Goal: Find contact information: Find contact information

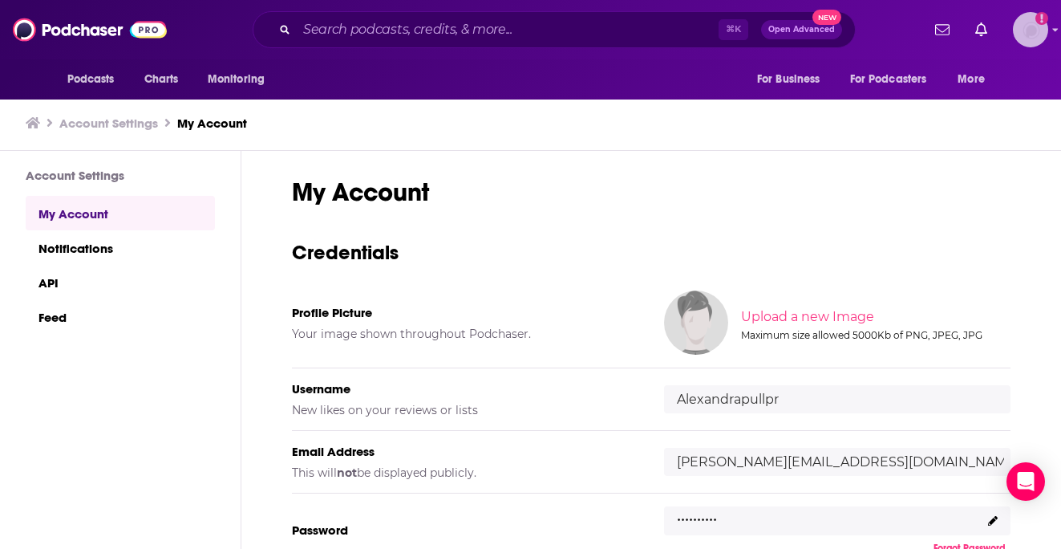
click at [1026, 27] on img "Logged in as Alexandrapullpr" at bounding box center [1030, 29] width 35 height 35
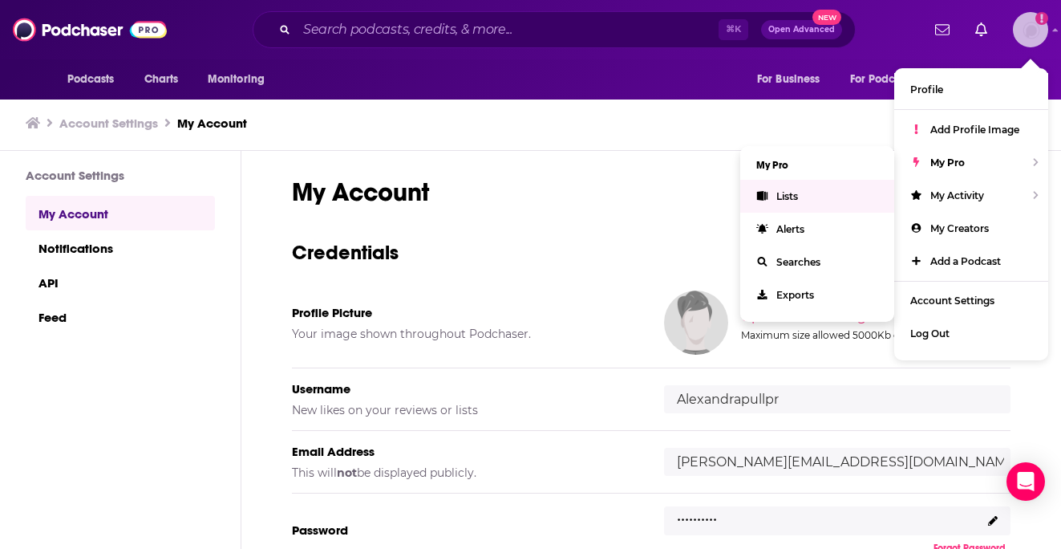
click at [830, 193] on link "Lists" at bounding box center [817, 196] width 154 height 33
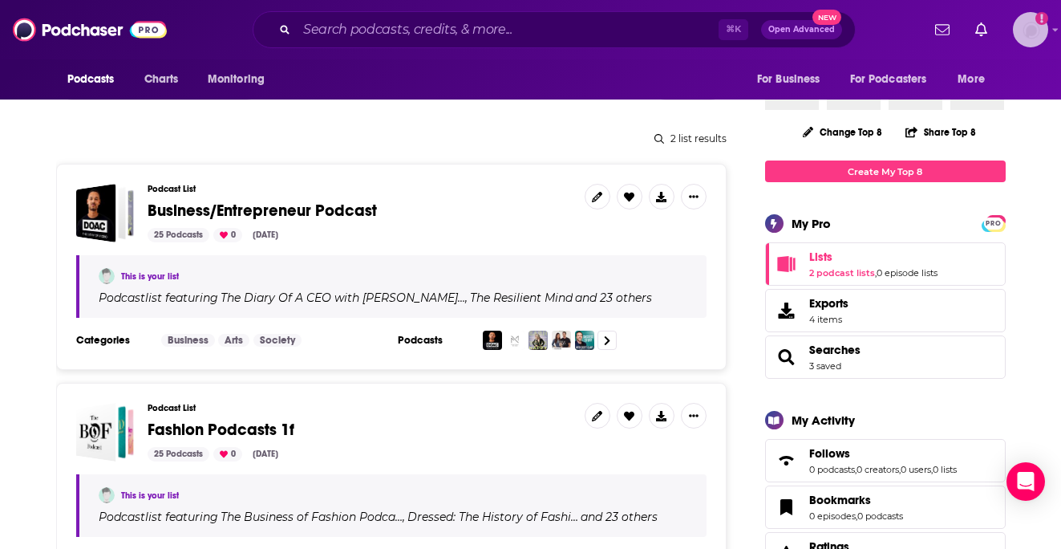
scroll to position [186, 0]
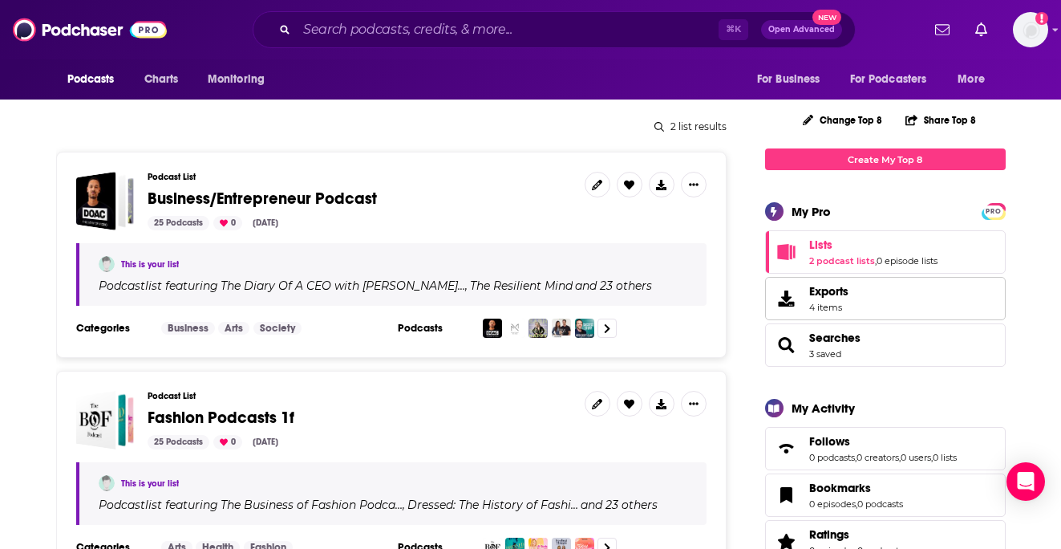
click at [829, 294] on span "Exports" at bounding box center [828, 291] width 39 height 14
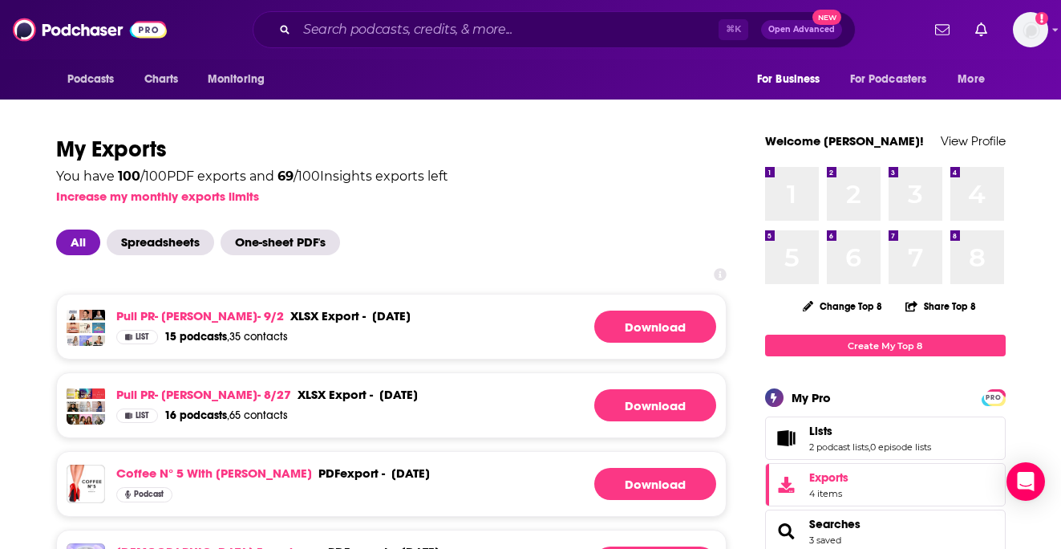
click at [372, 312] on div "September 5th, 2025" at bounding box center [391, 315] width 39 height 15
click at [170, 313] on link "Pull PR- Jane Lu- 9/2" at bounding box center [200, 315] width 168 height 15
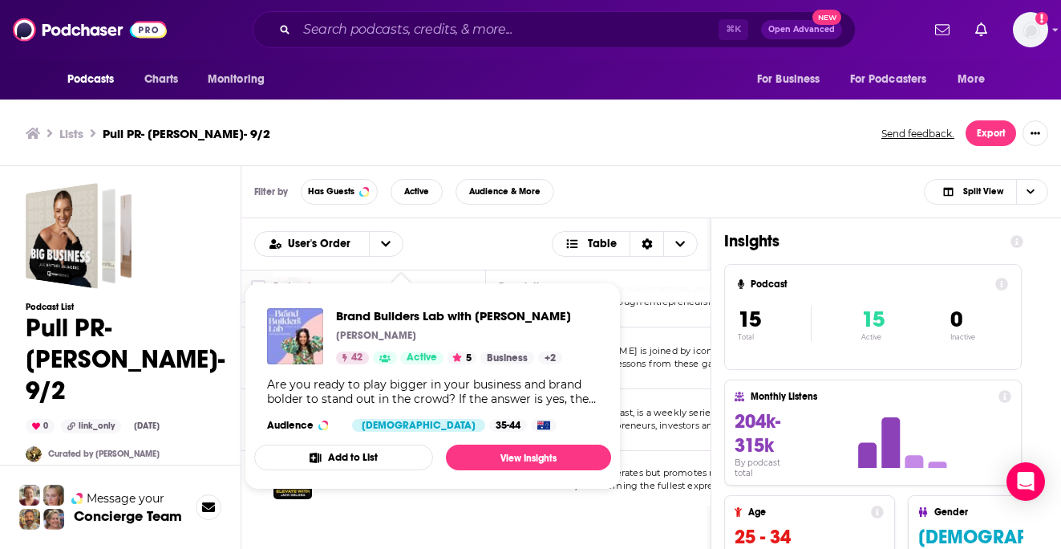
scroll to position [538, 0]
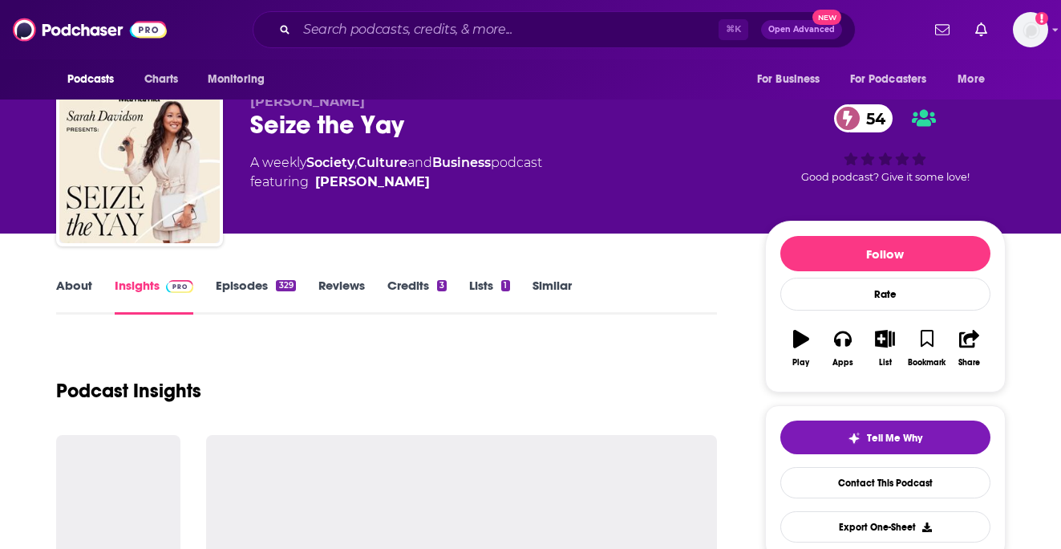
scroll to position [29, 0]
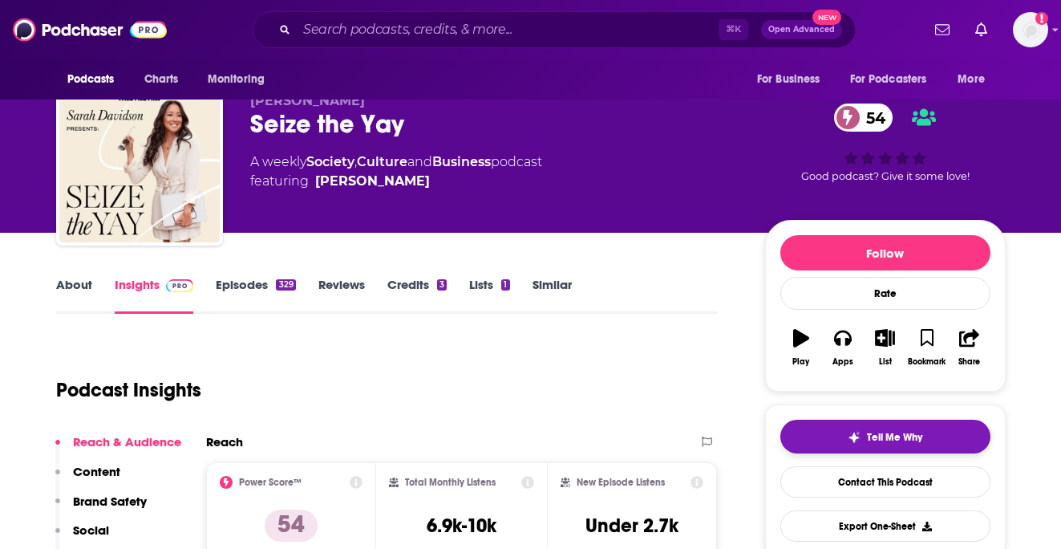
click at [797, 432] on button "Tell Me Why" at bounding box center [886, 437] width 210 height 34
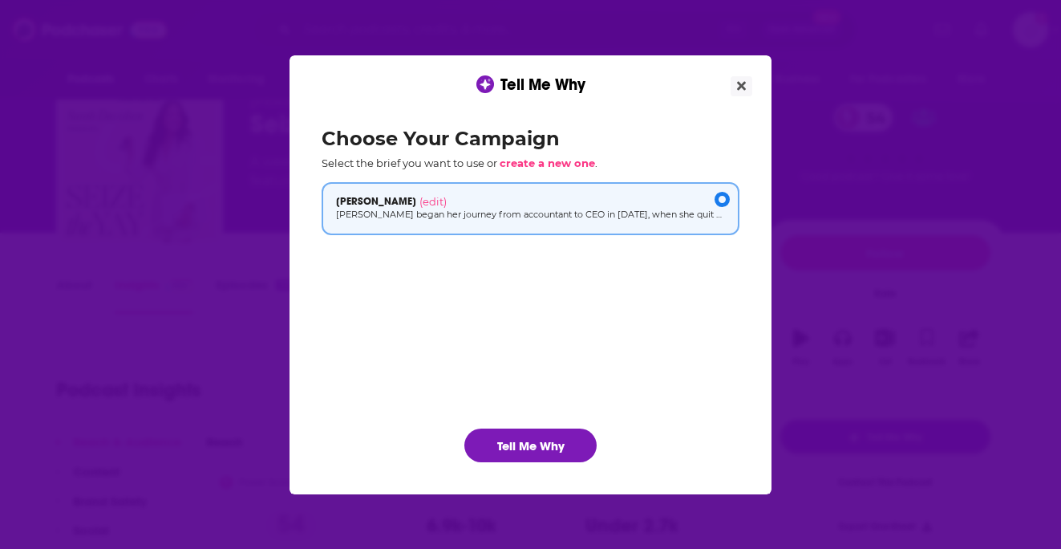
scroll to position [0, 0]
click at [519, 442] on button "Tell Me Why" at bounding box center [531, 445] width 132 height 34
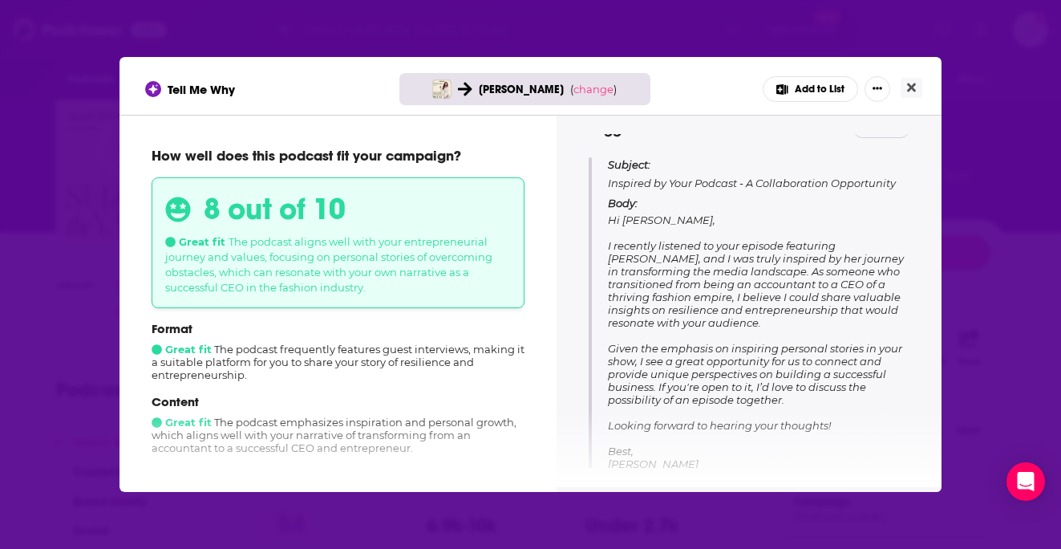
scroll to position [173, 0]
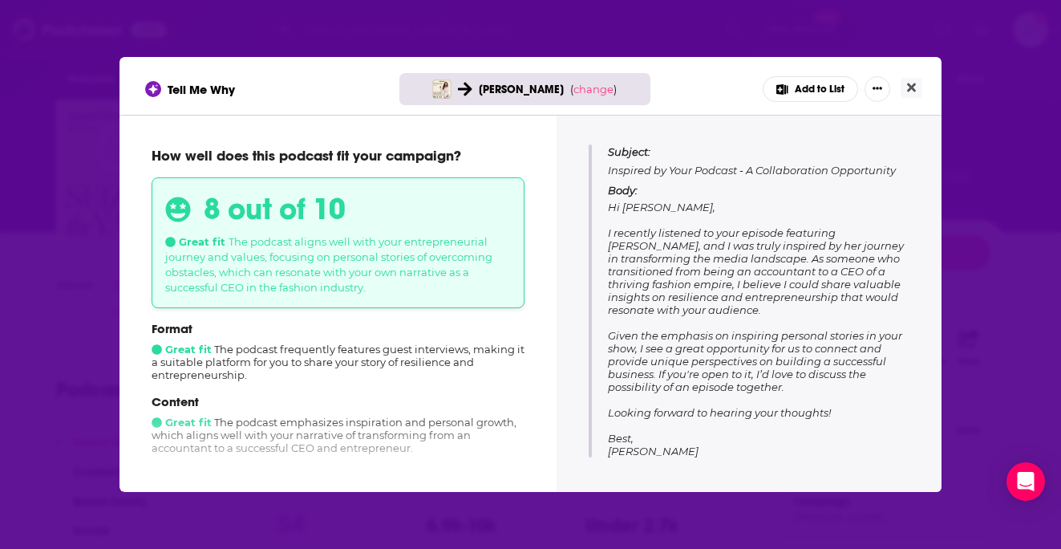
drag, startPoint x: 793, startPoint y: 385, endPoint x: 608, endPoint y: 235, distance: 237.8
click at [608, 235] on p "Body: Hi Sarah, I recently listened to your episode featuring Zara Seidler, and…" at bounding box center [759, 321] width 302 height 274
copy span "I recently listened to your episode featuring Zara Seidler, and I was truly ins…"
click at [916, 86] on button "Close" at bounding box center [912, 88] width 22 height 20
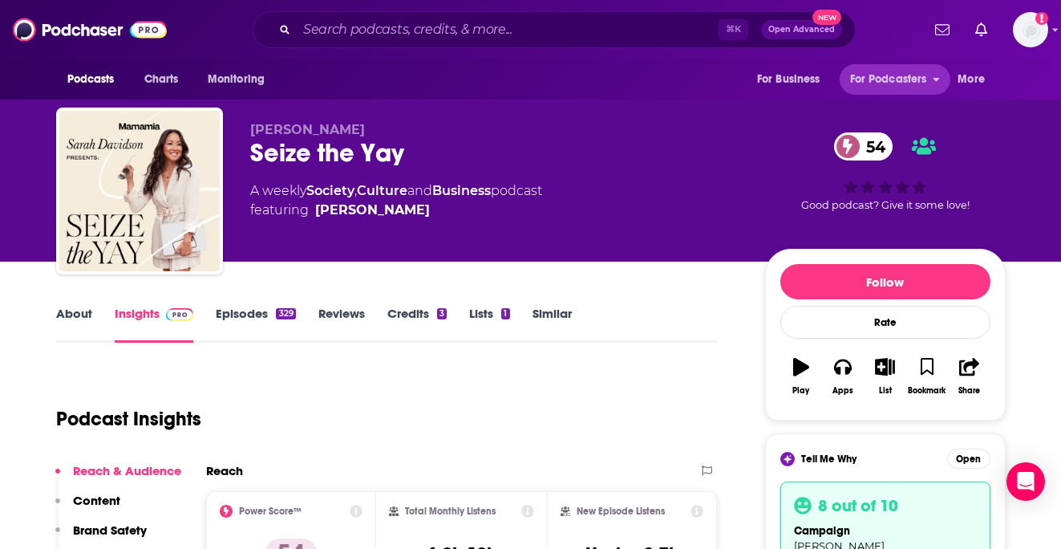
scroll to position [29, 0]
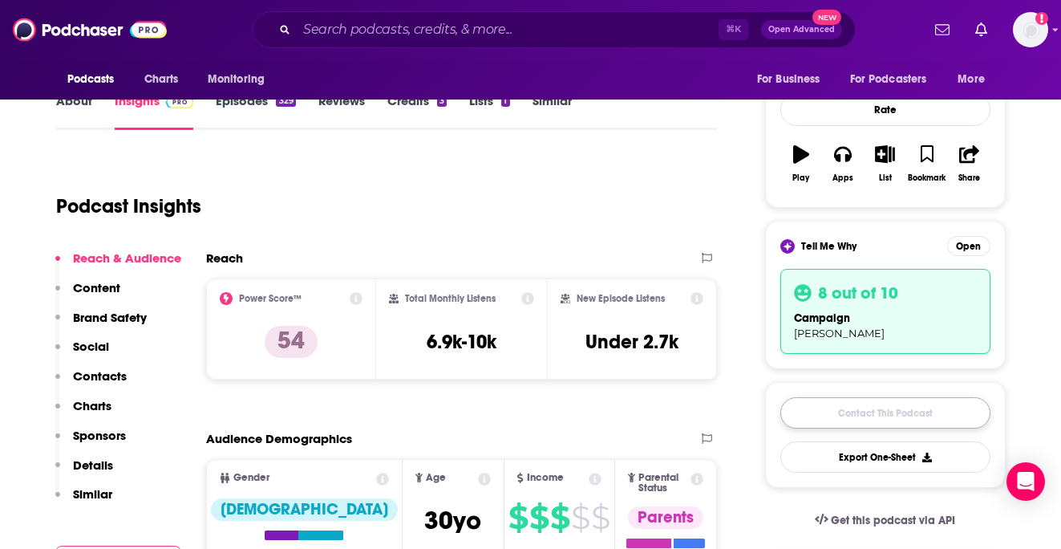
click at [851, 419] on link "Contact This Podcast" at bounding box center [886, 412] width 210 height 31
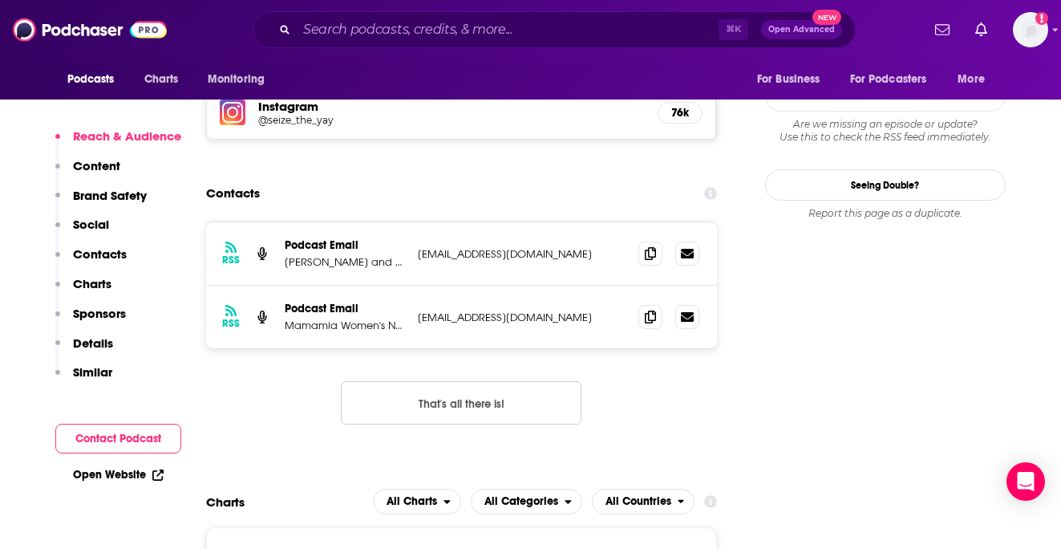
scroll to position [1529, 0]
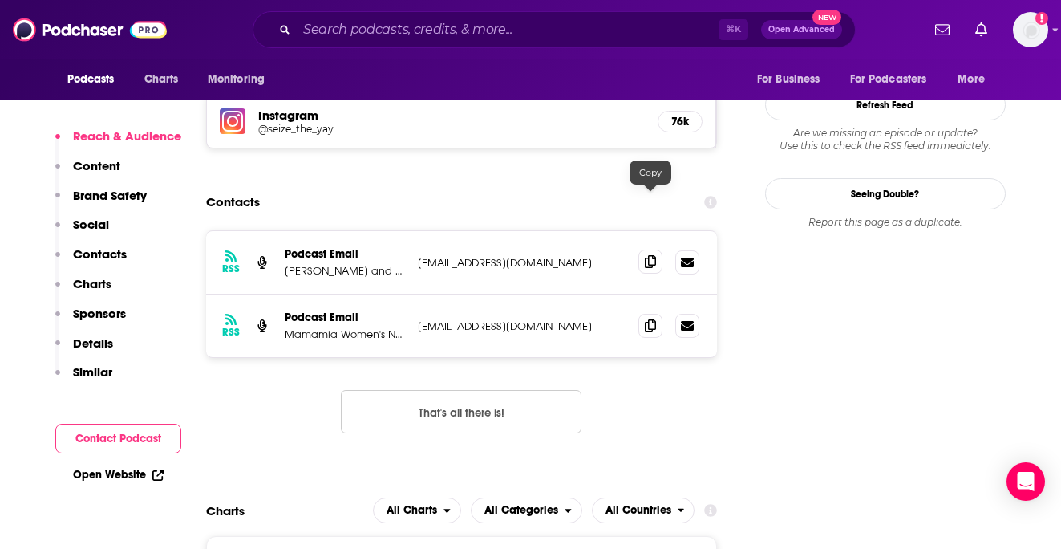
click at [646, 255] on icon at bounding box center [650, 261] width 11 height 13
click at [654, 318] on icon at bounding box center [650, 324] width 11 height 13
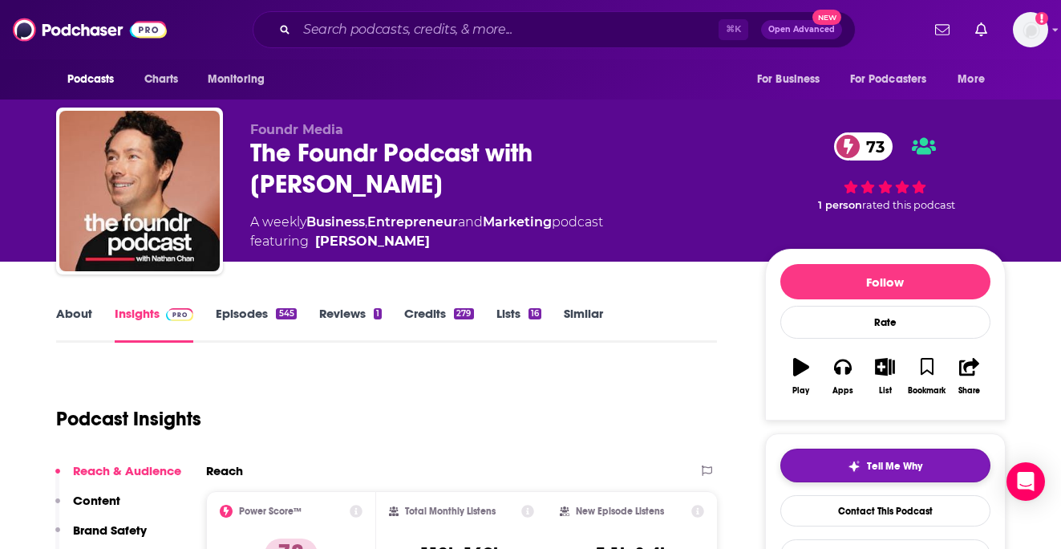
click at [821, 471] on button "Tell Me Why" at bounding box center [886, 465] width 210 height 34
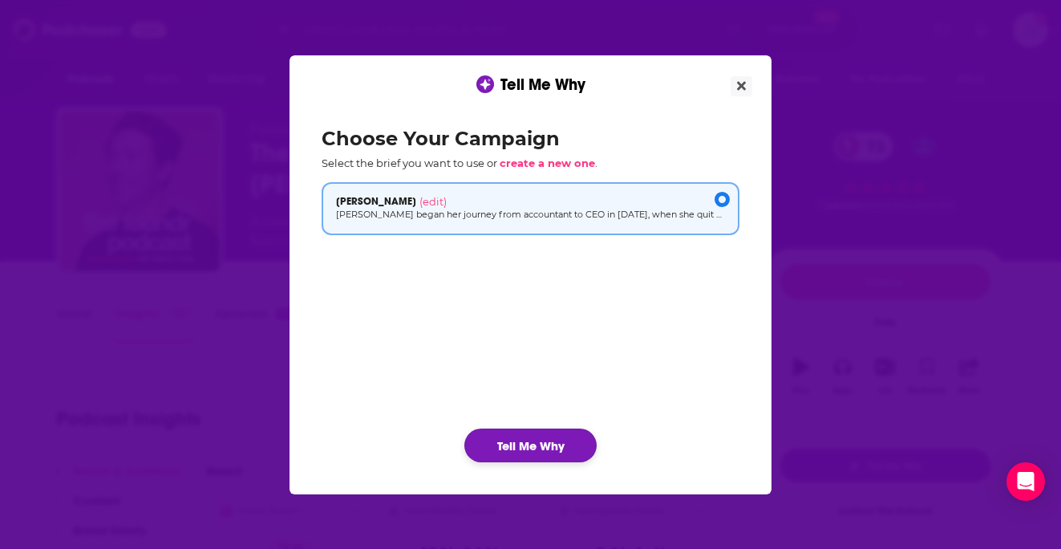
click at [559, 448] on button "Tell Me Why" at bounding box center [531, 445] width 132 height 34
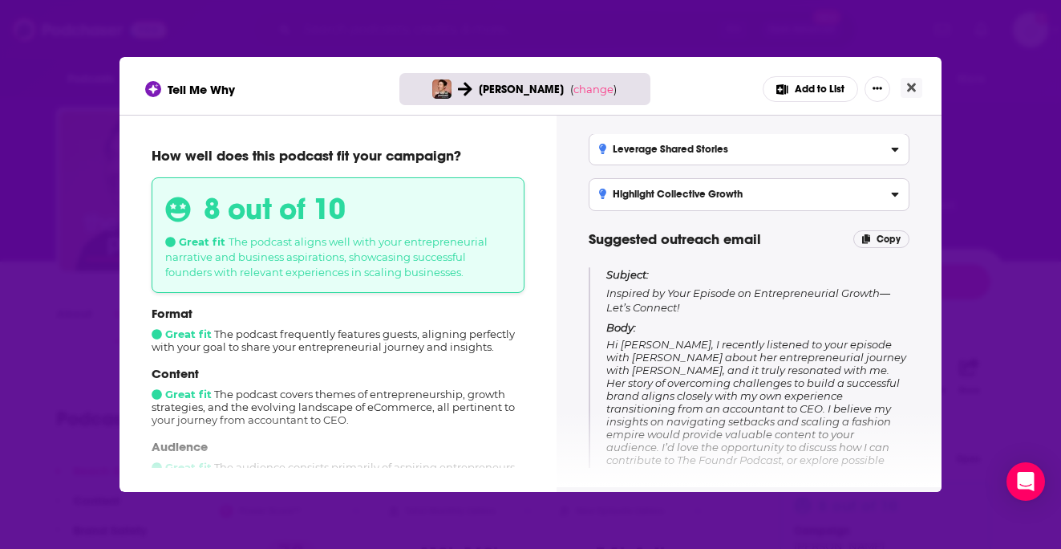
scroll to position [99, 0]
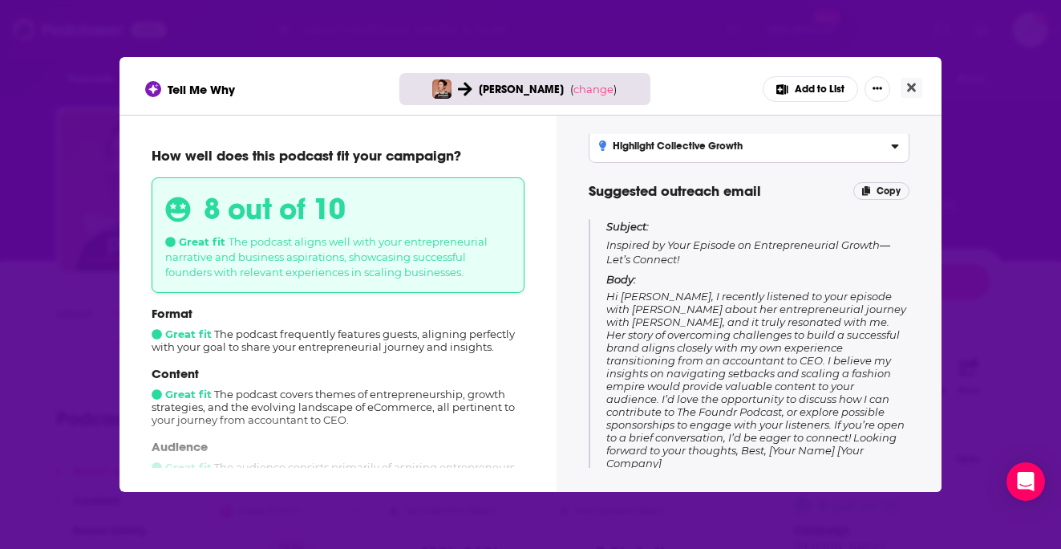
click at [968, 387] on div "Tell Me Why Jane Lu ( change ) Add to List How well does this podcast fit your …" at bounding box center [530, 274] width 1061 height 549
click at [913, 93] on icon "Close" at bounding box center [911, 87] width 9 height 13
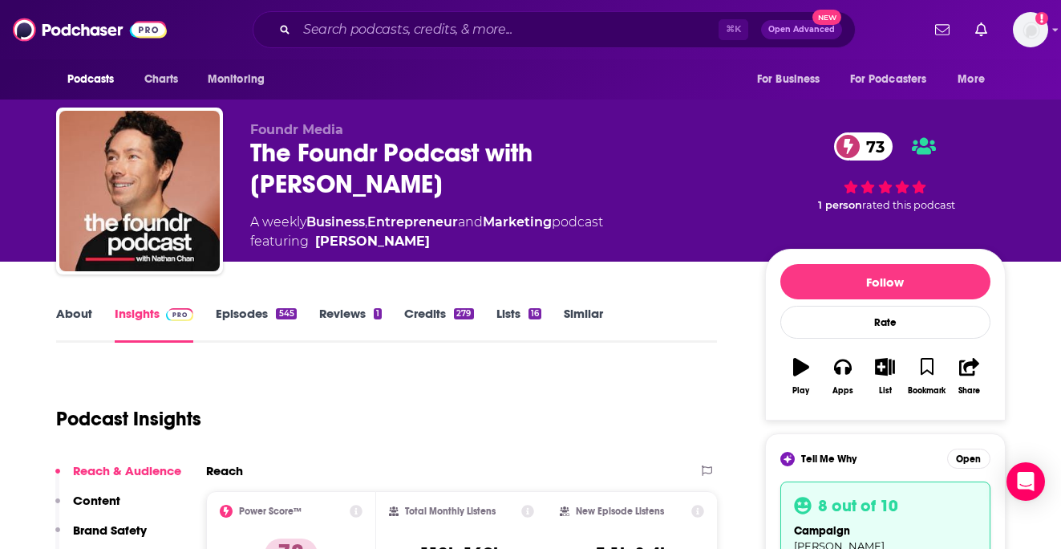
click at [432, 312] on link "Credits 279" at bounding box center [438, 324] width 69 height 37
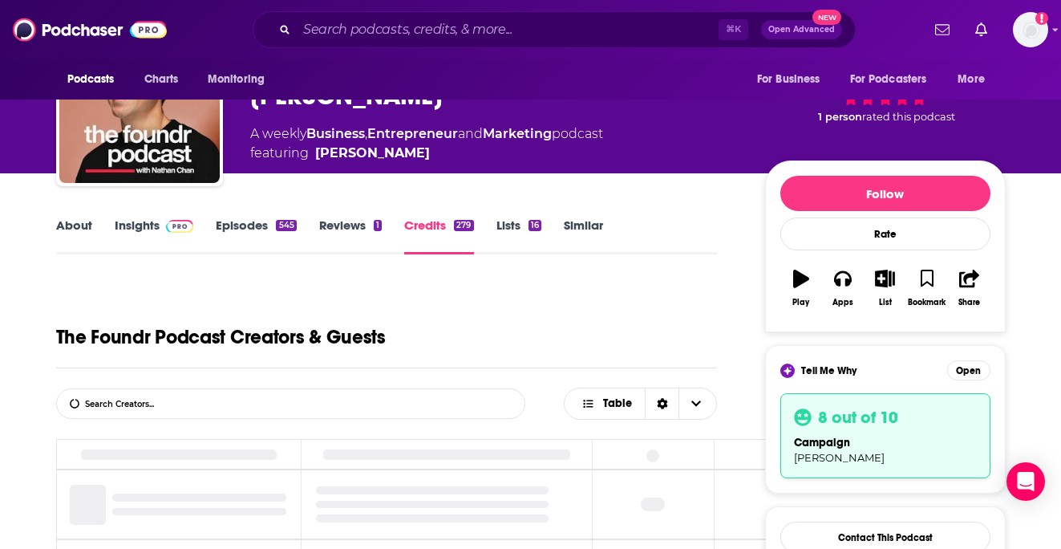
scroll to position [144, 0]
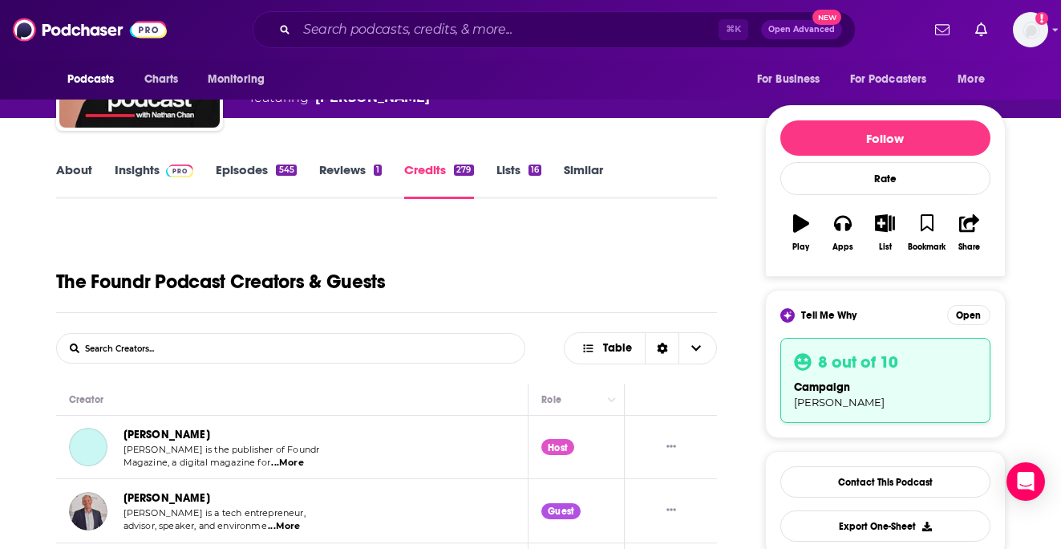
click at [338, 343] on form "List Search Input Search Creators..." at bounding box center [290, 348] width 469 height 30
click at [294, 344] on form "List Search Input Search Creators..." at bounding box center [290, 348] width 469 height 30
click at [136, 344] on input "List Search Input" at bounding box center [141, 348] width 168 height 29
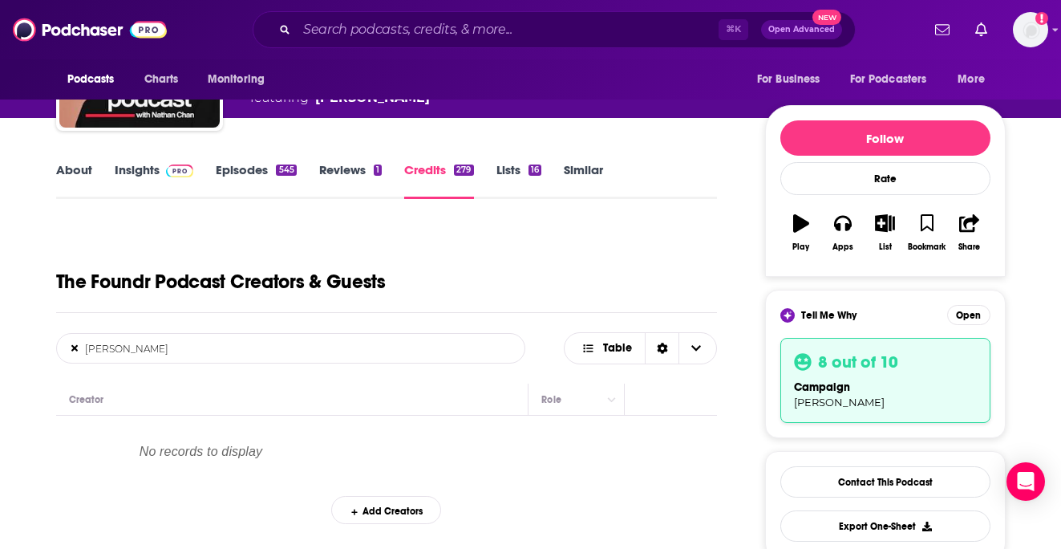
type input "jane"
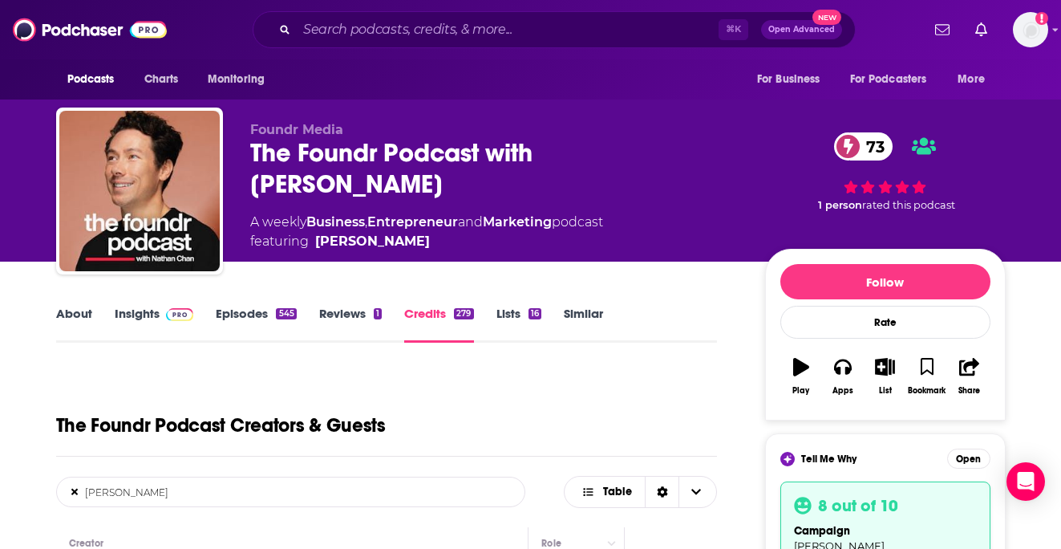
click at [127, 309] on link "Insights" at bounding box center [154, 324] width 79 height 37
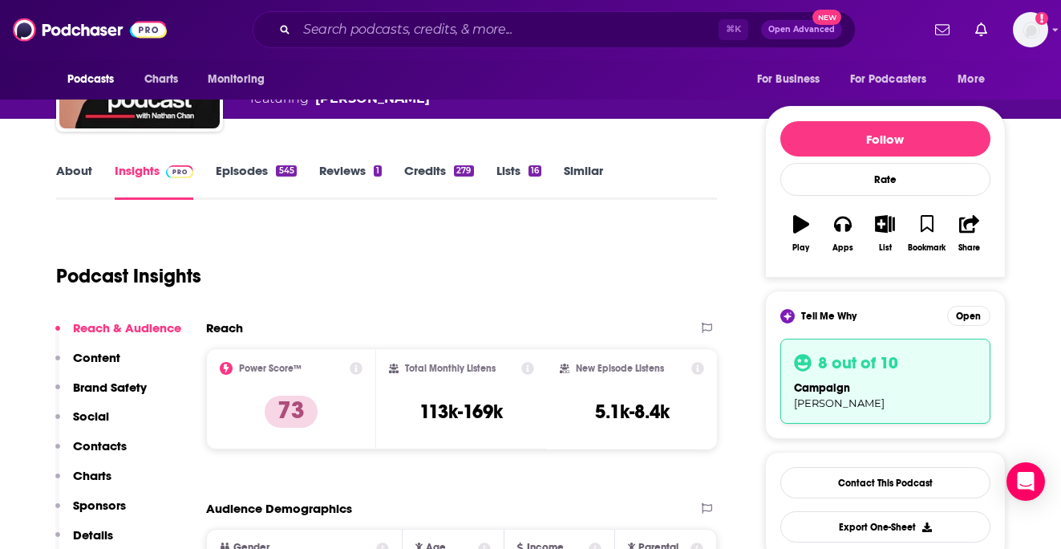
scroll to position [145, 0]
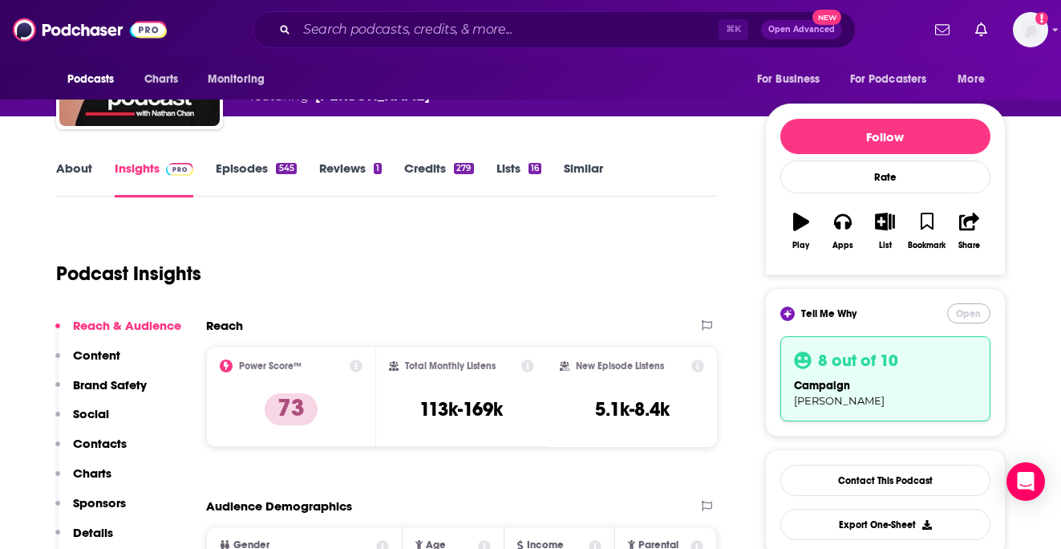
click at [969, 315] on button "Open" at bounding box center [968, 313] width 43 height 20
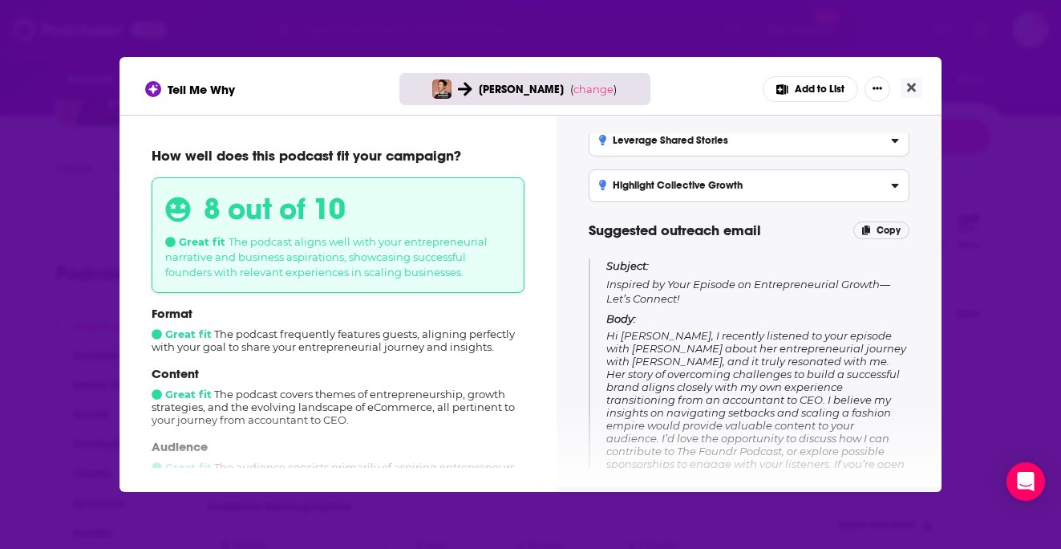
scroll to position [0, 0]
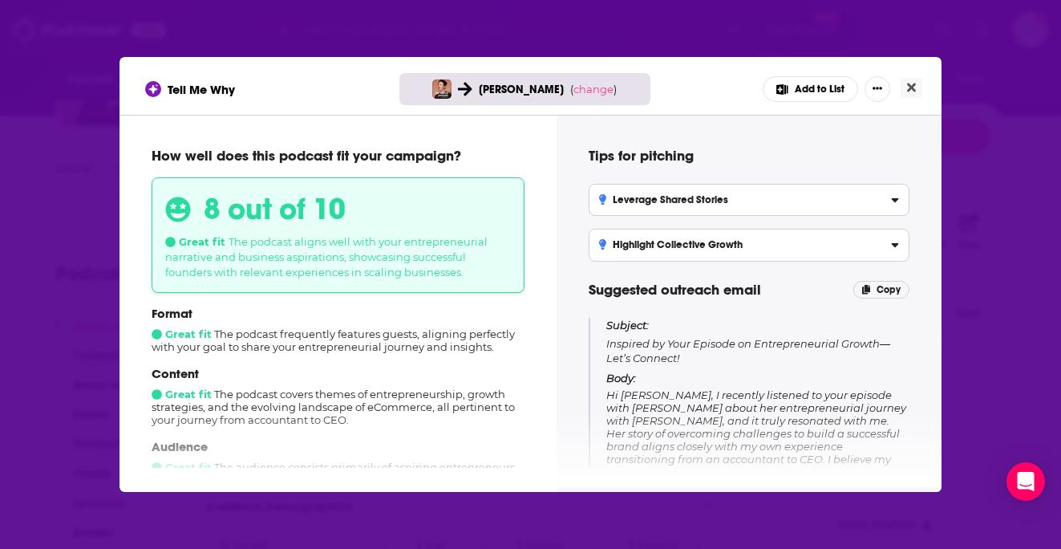
click at [1007, 187] on div "Tell Me Why Jane Lu ( change ) Add to List How well does this podcast fit your …" at bounding box center [530, 274] width 1061 height 549
click at [916, 82] on button "Close" at bounding box center [912, 88] width 22 height 20
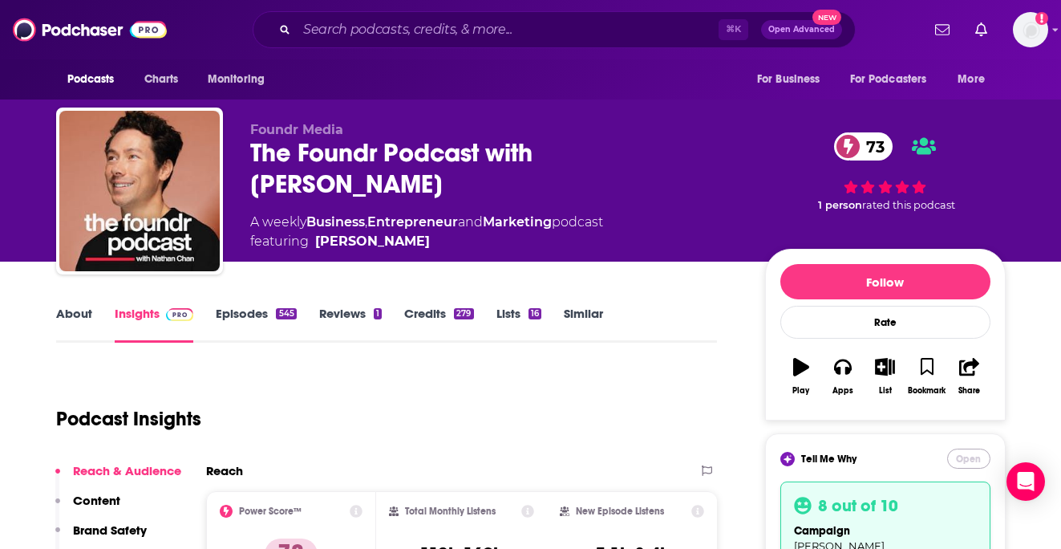
scroll to position [145, 0]
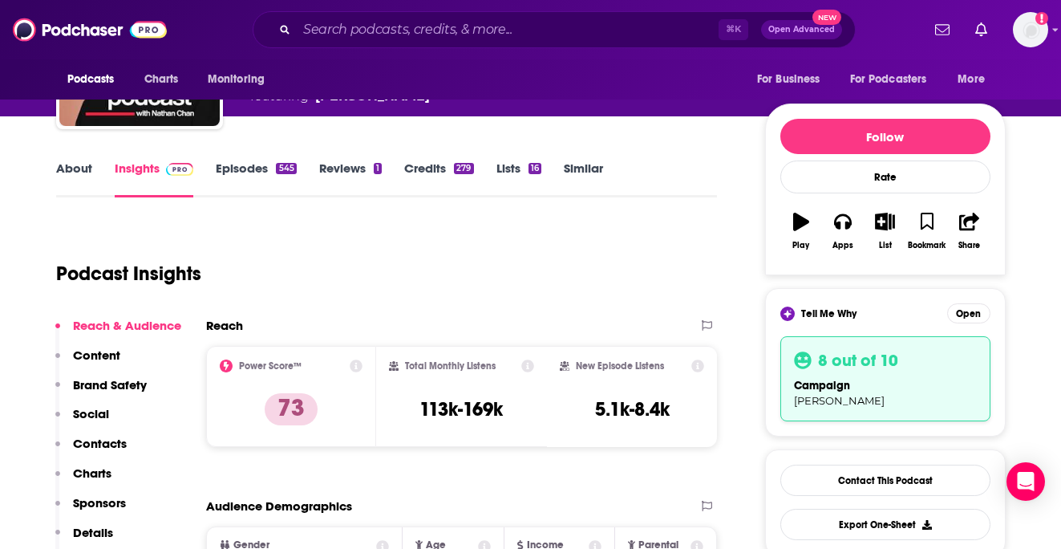
click at [226, 159] on div "About Insights Episodes 545 Reviews 1 Credits 279 Lists 16 Similar" at bounding box center [387, 177] width 662 height 39
click at [233, 169] on link "Episodes 545" at bounding box center [256, 178] width 80 height 37
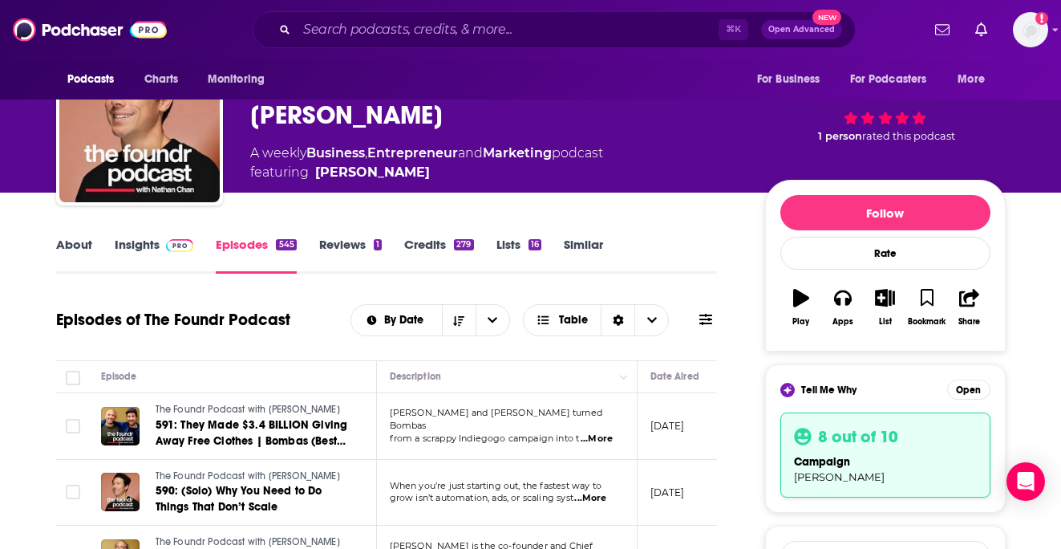
scroll to position [57, 0]
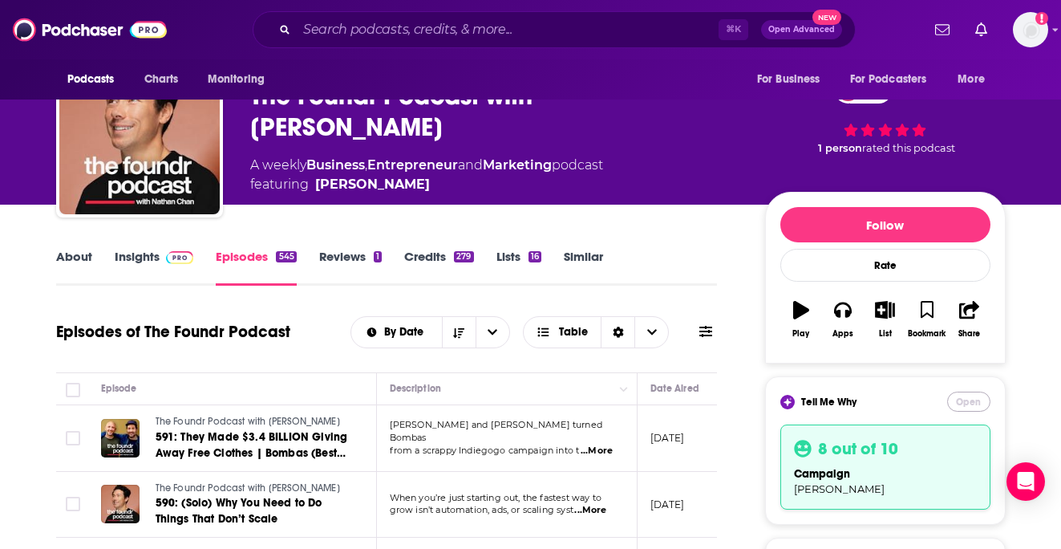
click at [968, 405] on button "Open" at bounding box center [968, 402] width 43 height 20
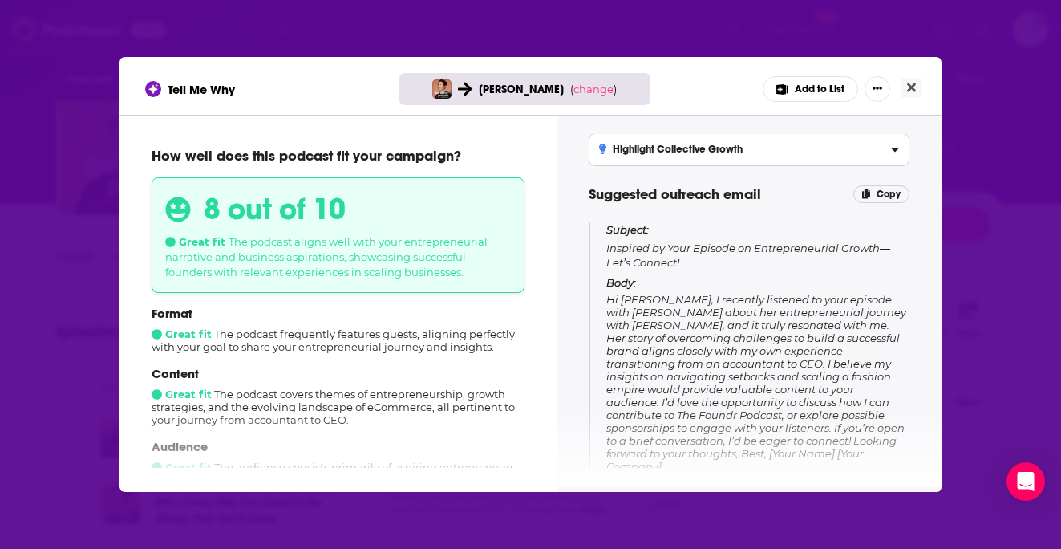
scroll to position [99, 0]
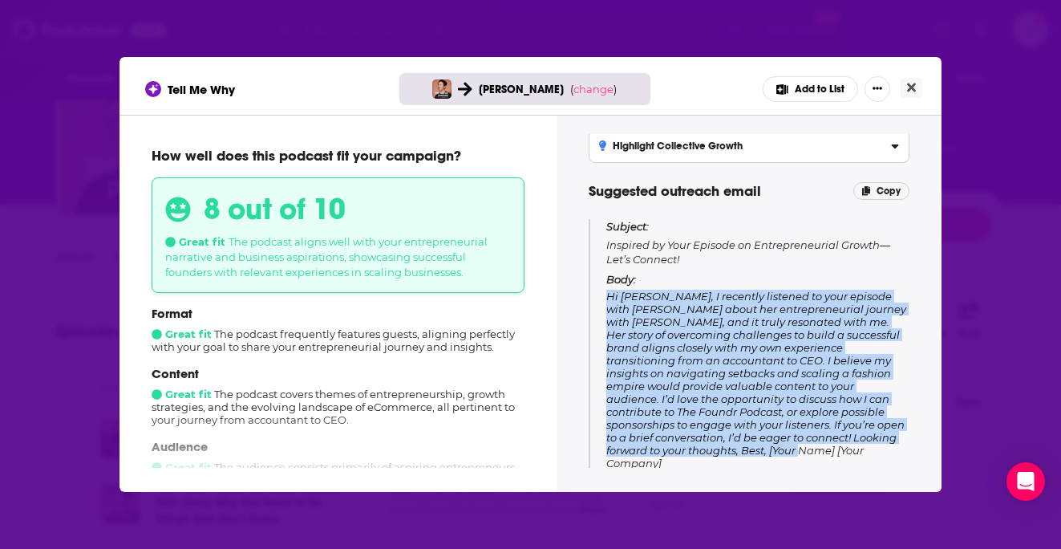
drag, startPoint x: 675, startPoint y: 450, endPoint x: 608, endPoint y: 299, distance: 164.9
click at [608, 299] on p "Body: Hi Nathan, I recently listened to your episode with Jane Lu about her ent…" at bounding box center [758, 371] width 303 height 197
copy span "Hi Nathan, I recently listened to your episode with Jane Lu about her entrepren…"
click at [917, 83] on button "Close" at bounding box center [912, 88] width 22 height 20
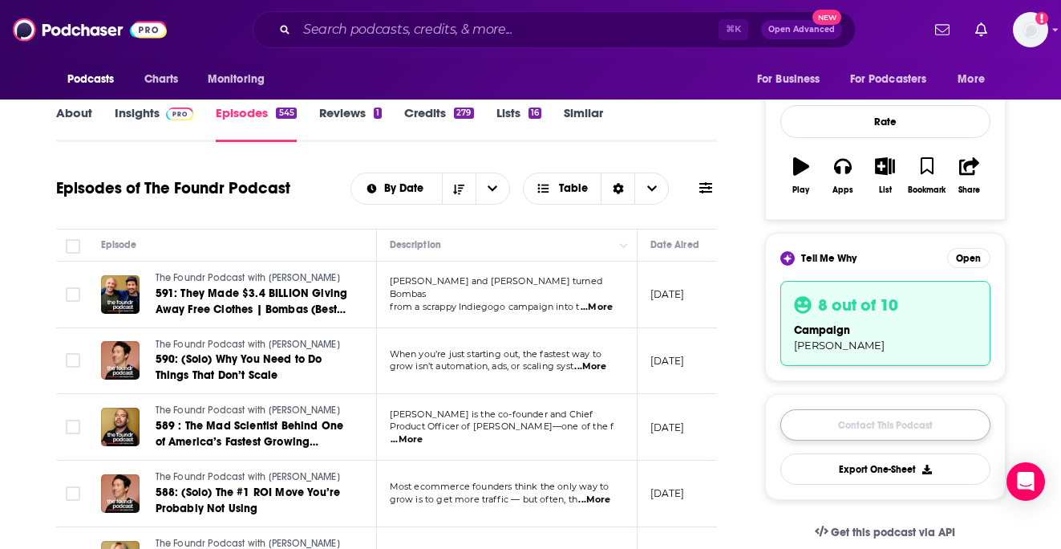
click at [865, 422] on link "Contact This Podcast" at bounding box center [886, 424] width 210 height 31
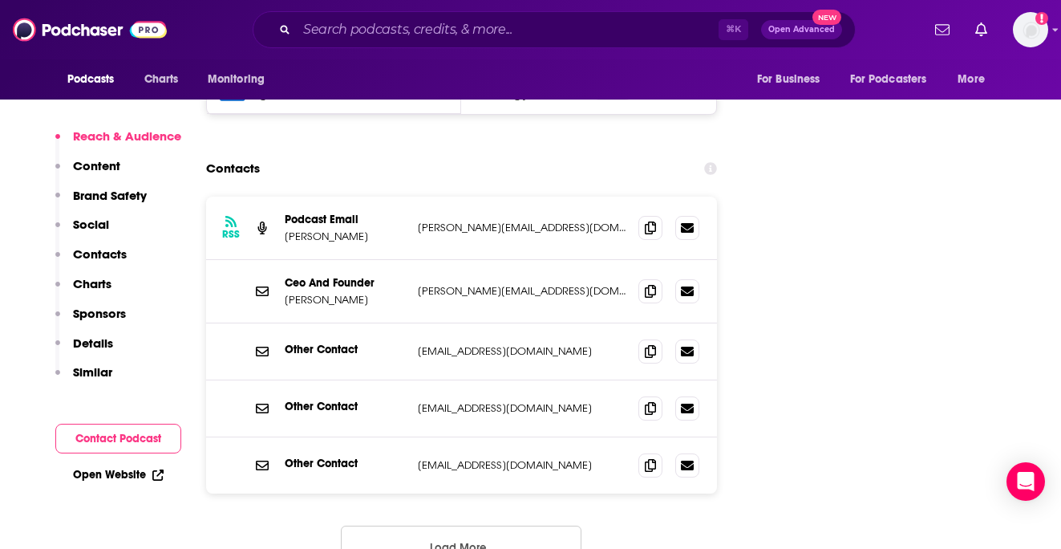
scroll to position [1945, 0]
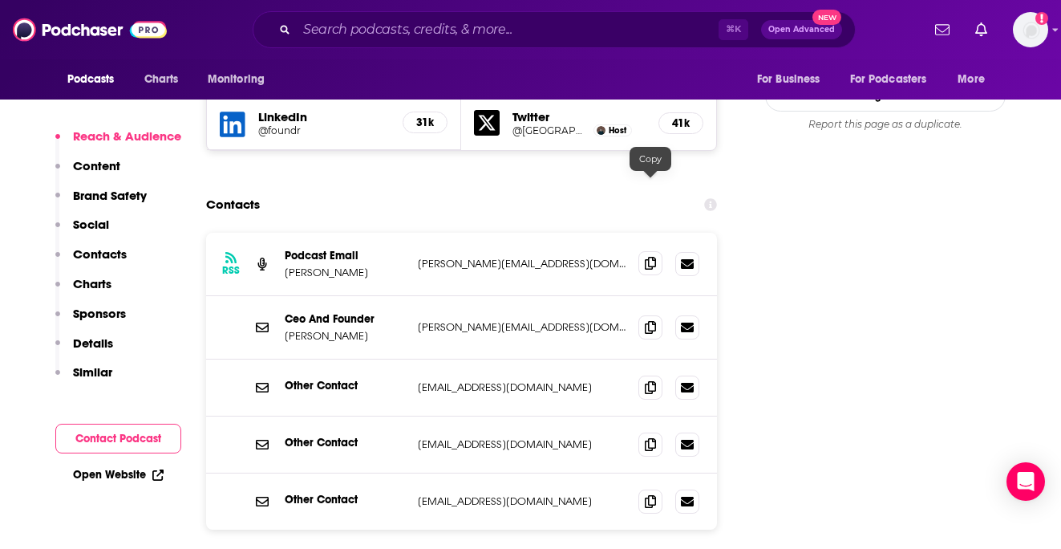
click at [659, 251] on span at bounding box center [651, 263] width 24 height 24
click at [643, 314] on span at bounding box center [651, 326] width 24 height 24
